Goal: Navigation & Orientation: Go to known website

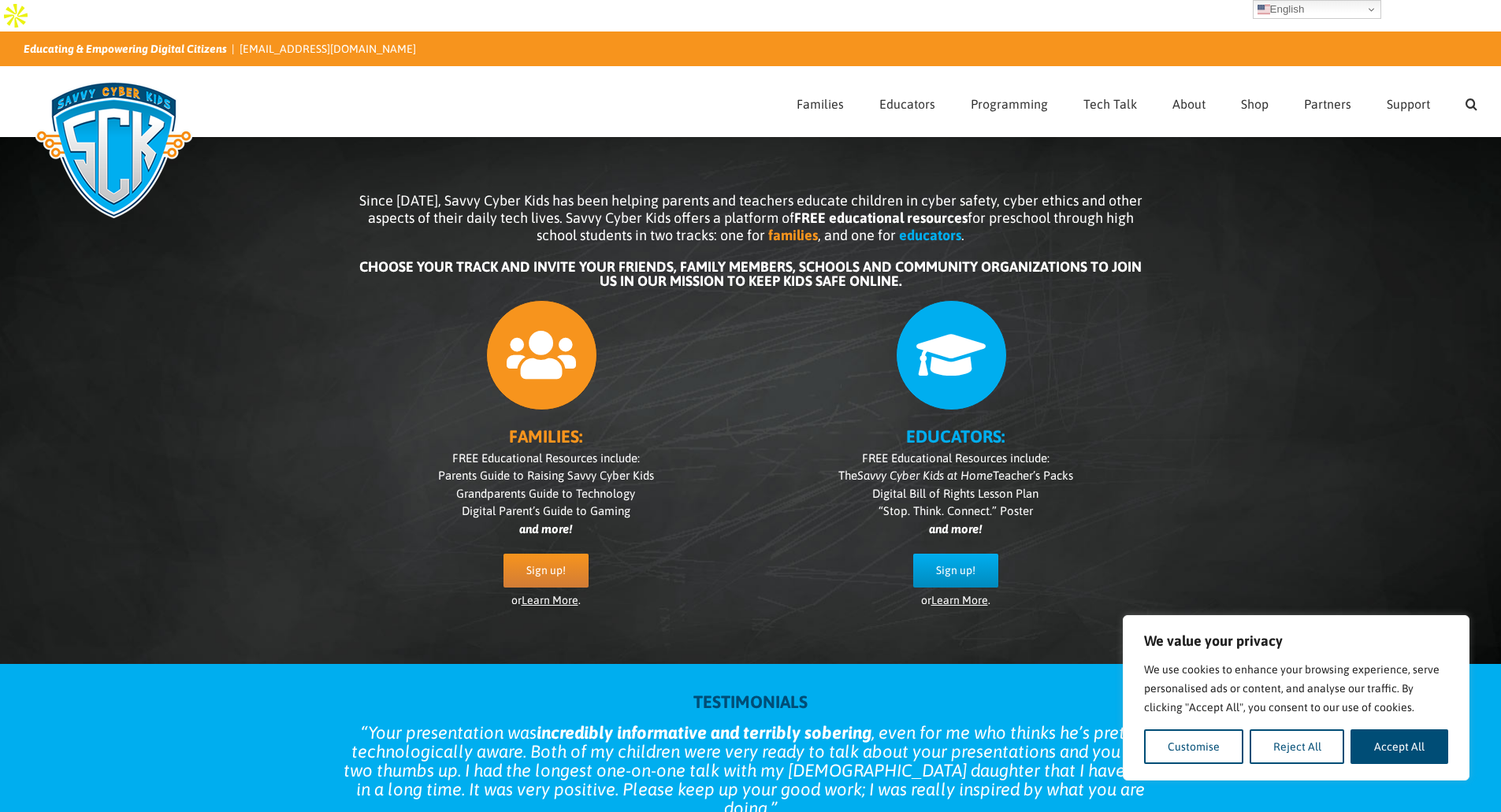
click at [114, 102] on img at bounding box center [114, 150] width 181 height 158
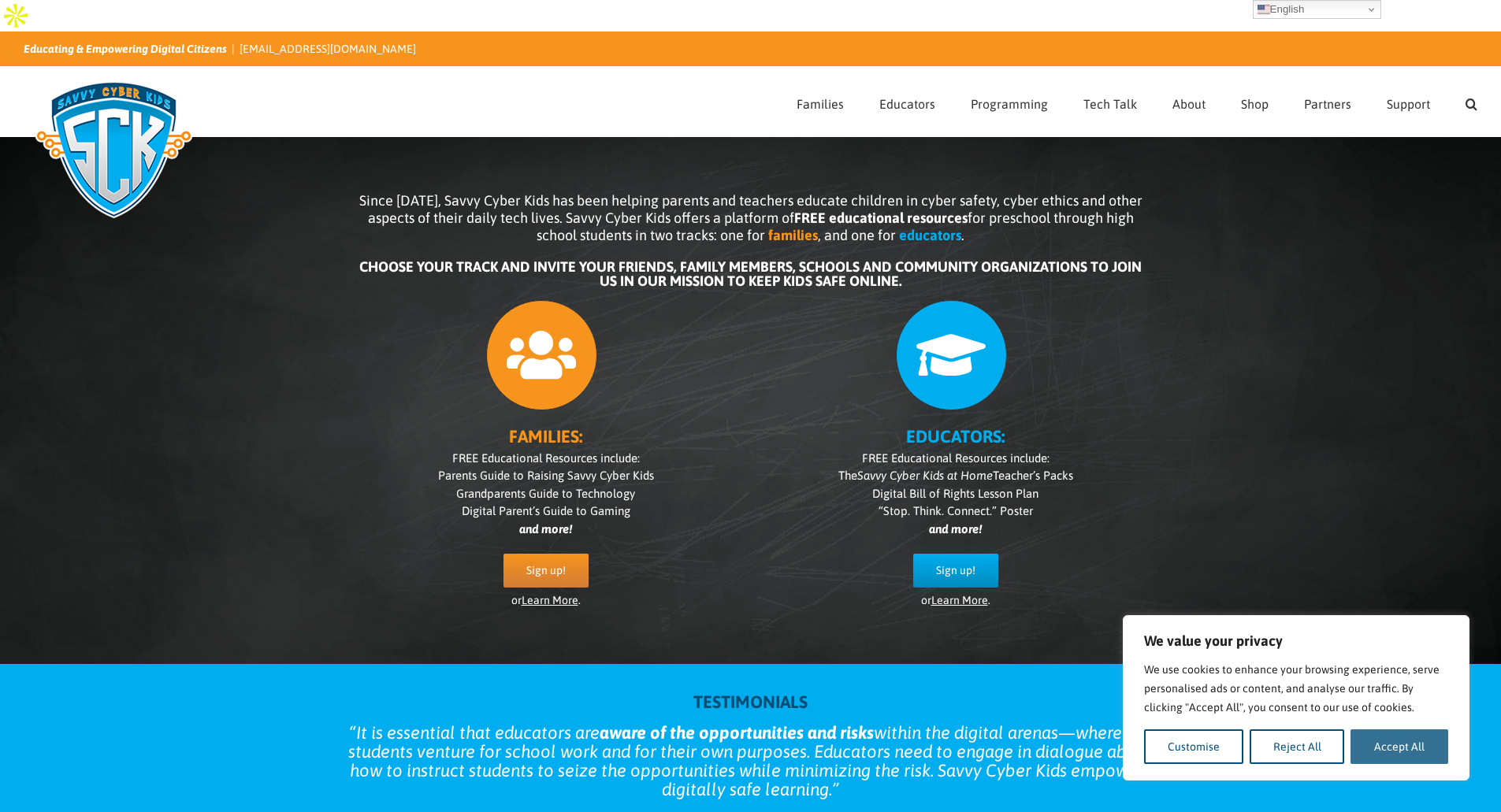
click at [1400, 745] on button "Accept All" at bounding box center [1399, 747] width 98 height 35
checkbox input "true"
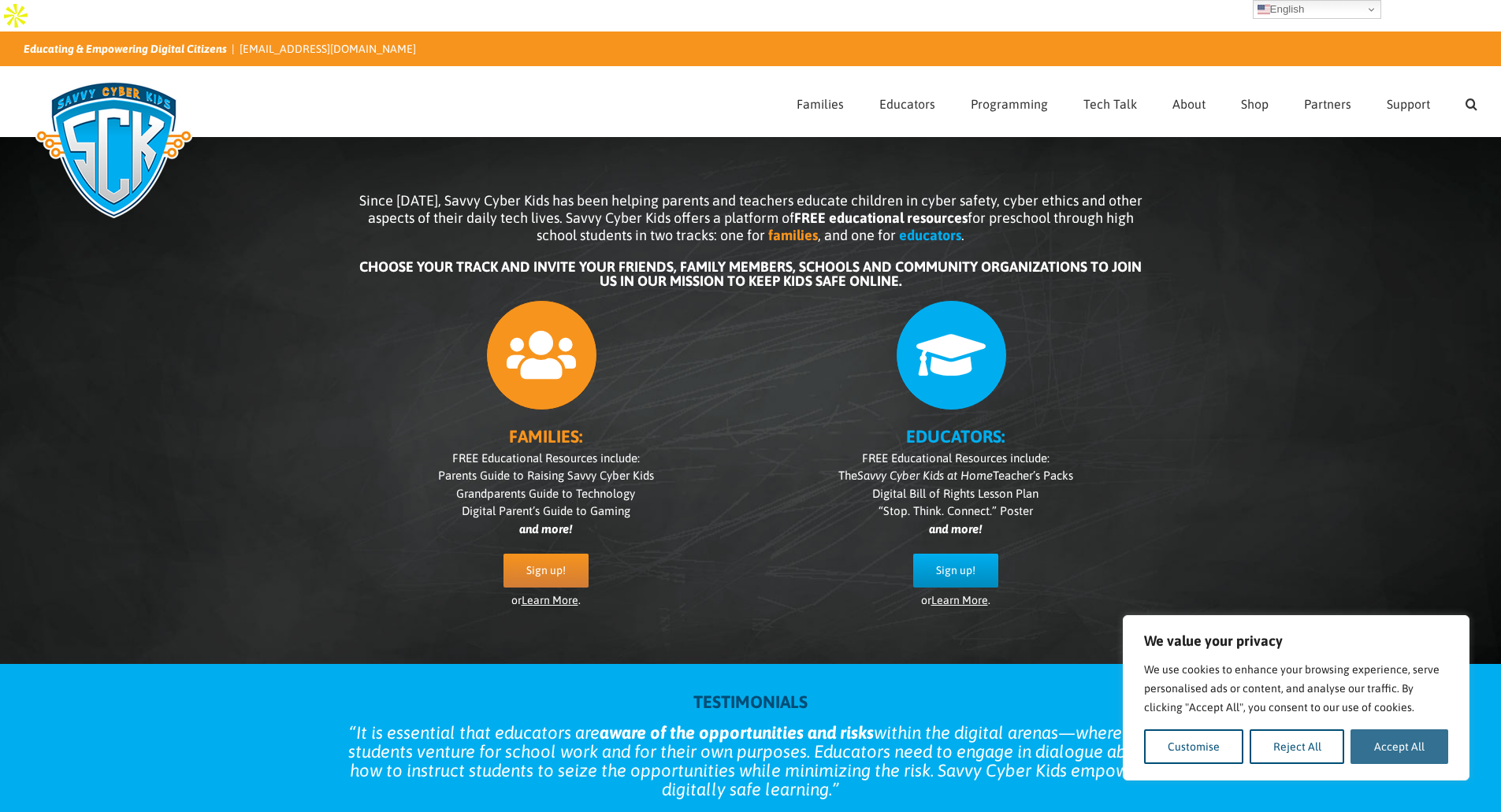
checkbox input "true"
